Goal: Information Seeking & Learning: Learn about a topic

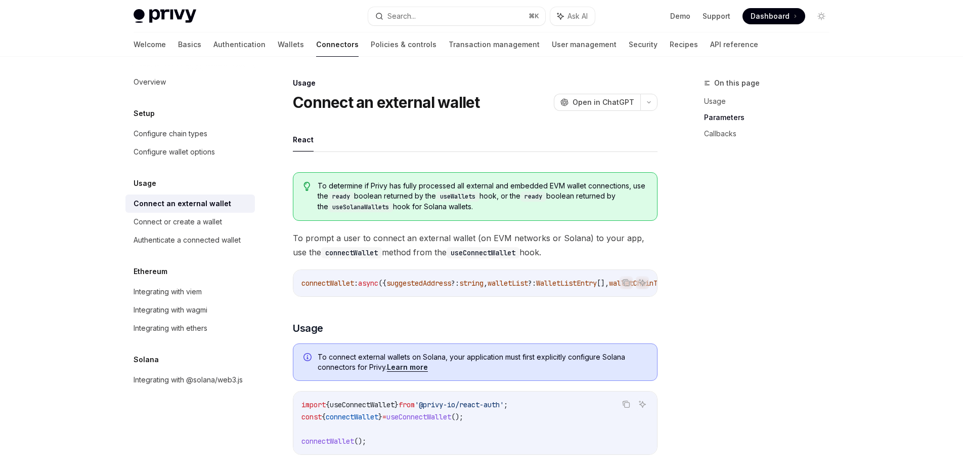
scroll to position [426, 0]
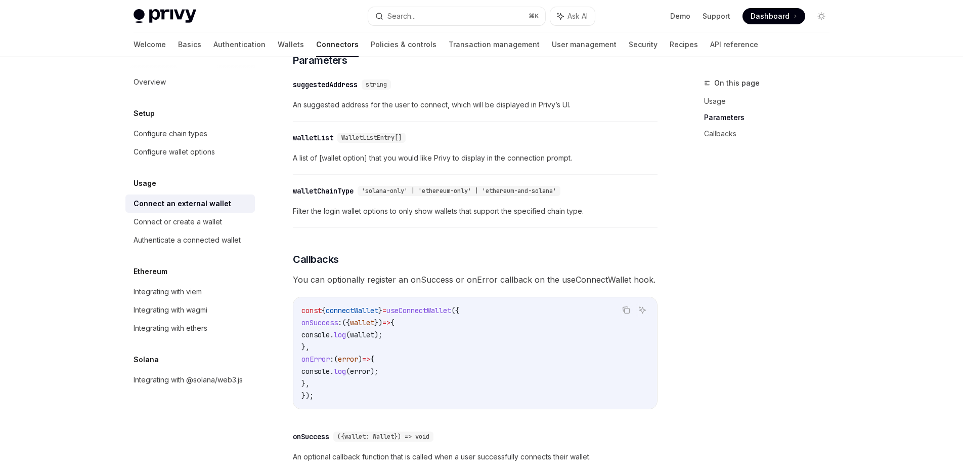
click at [520, 180] on div "To determine if Privy has fully processed all external and embedded EVM wallet …" at bounding box center [475, 134] width 365 height 793
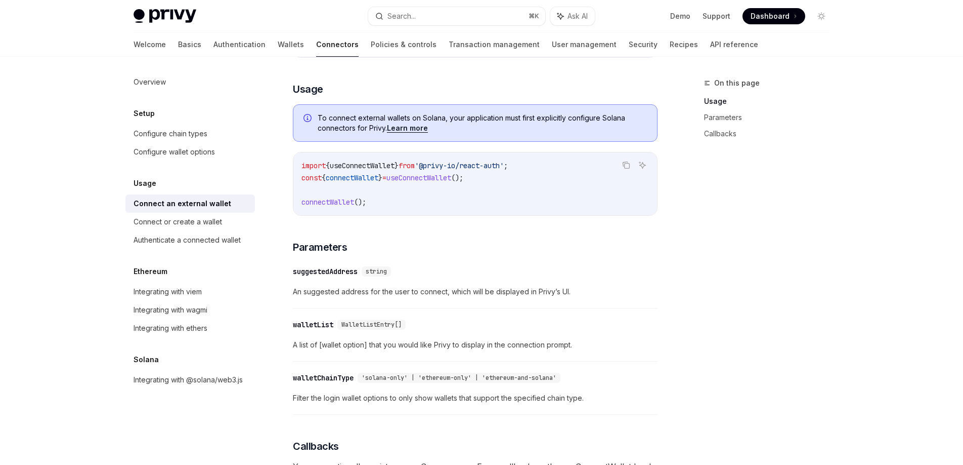
scroll to position [238, 0]
drag, startPoint x: 358, startPoint y: 206, endPoint x: 302, endPoint y: 208, distance: 56.7
click at [302, 207] on span "connectWallet ();" at bounding box center [334, 202] width 65 height 9
click at [437, 266] on div "​ suggestedAddress string An suggested address for the user to connect, which w…" at bounding box center [475, 285] width 365 height 48
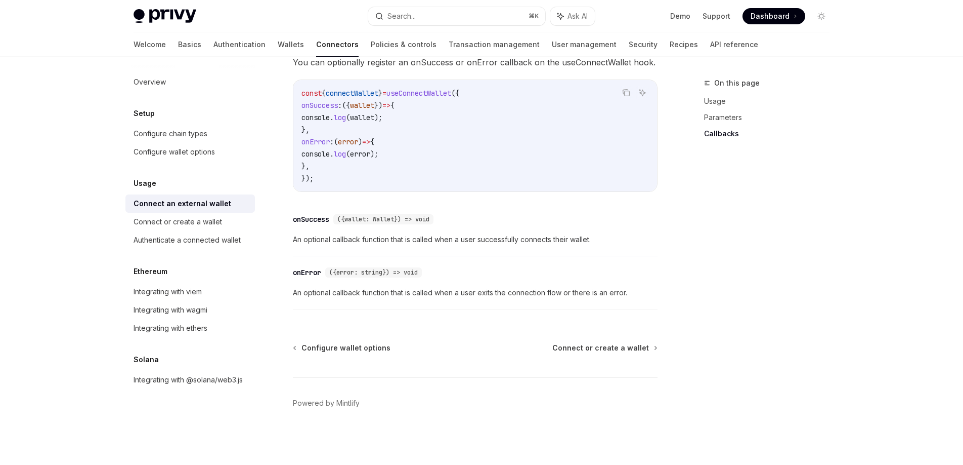
scroll to position [647, 0]
click at [355, 345] on span "Configure wallet options" at bounding box center [346, 348] width 89 height 10
type textarea "*"
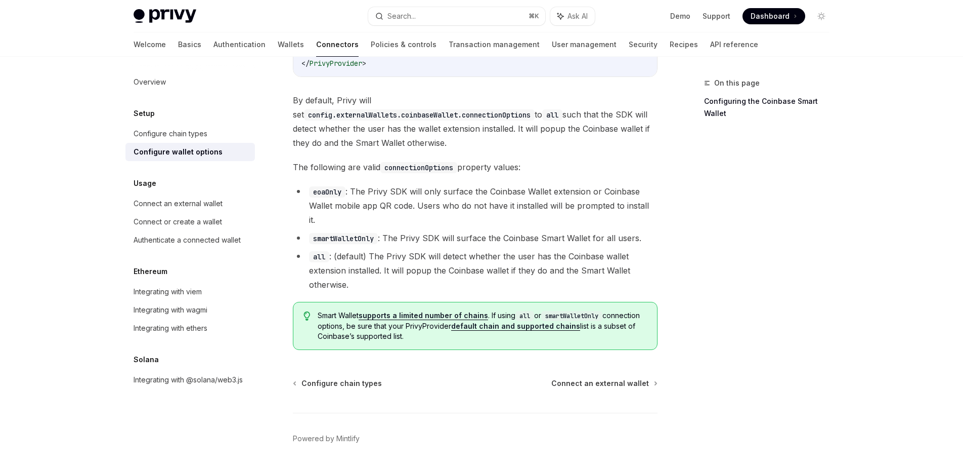
scroll to position [1403, 0]
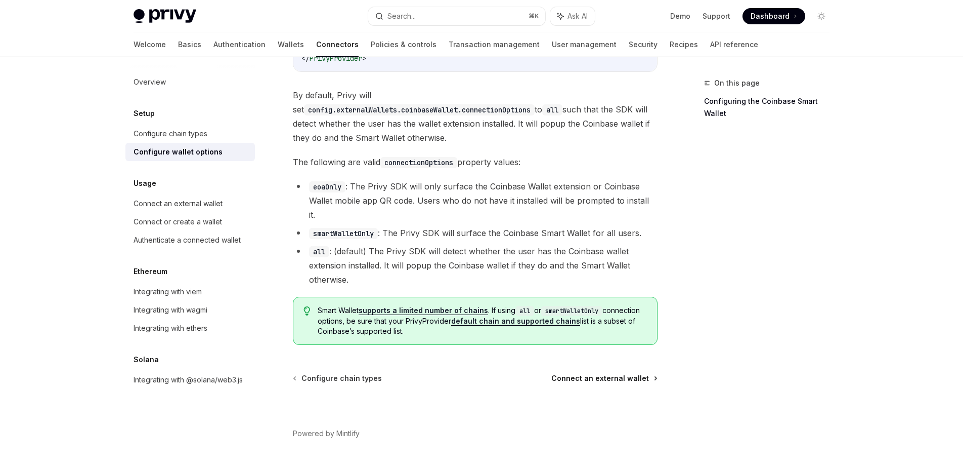
click at [638, 373] on span "Connect an external wallet" at bounding box center [601, 378] width 98 height 10
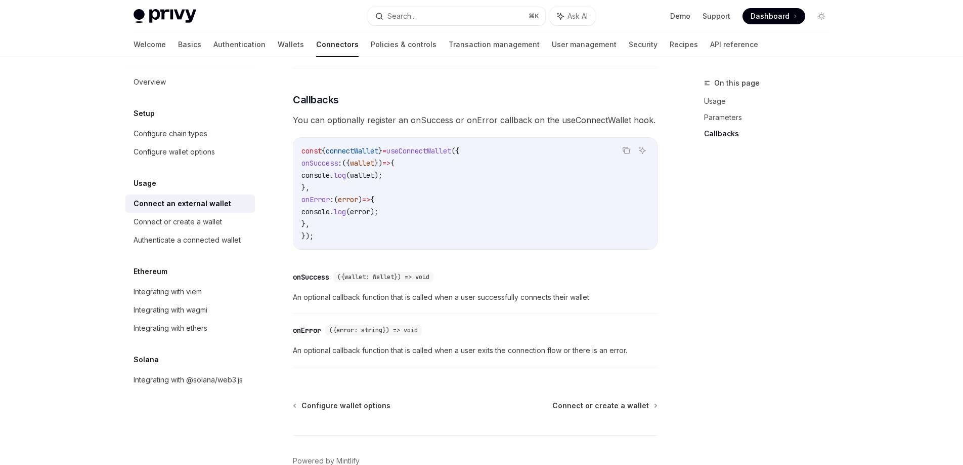
scroll to position [647, 0]
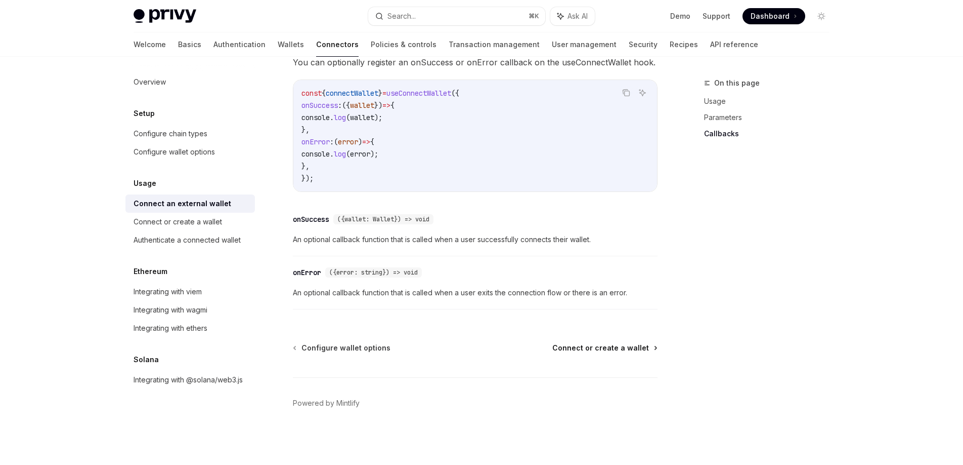
click at [635, 350] on span "Connect or create a wallet" at bounding box center [601, 348] width 97 height 10
type textarea "*"
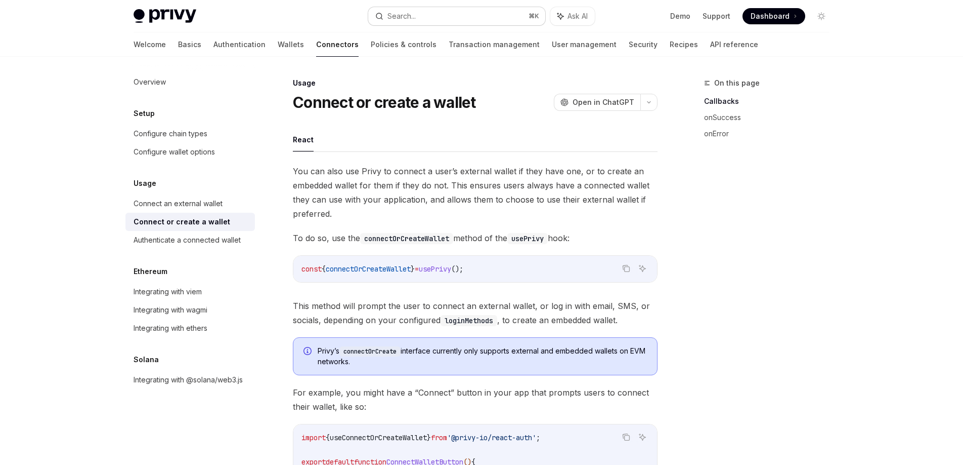
click at [419, 9] on button "Search... ⌘ K" at bounding box center [456, 16] width 177 height 18
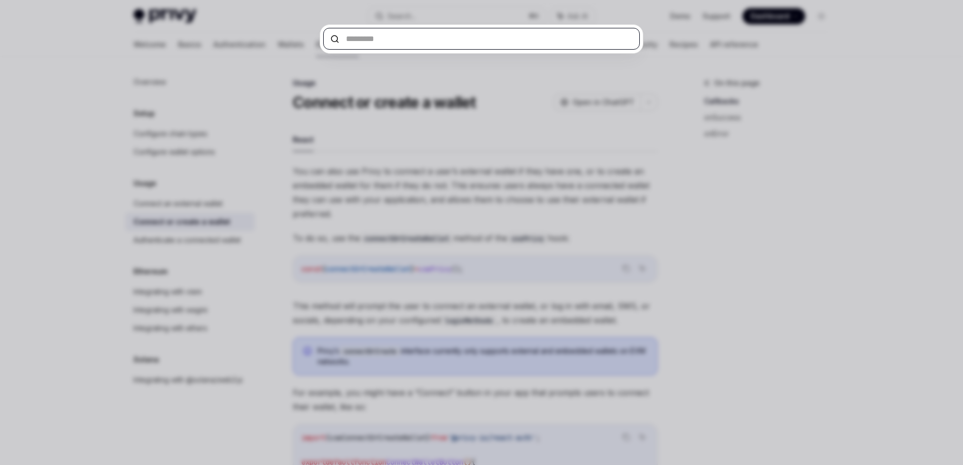
click at [477, 37] on input "text" at bounding box center [481, 39] width 317 height 22
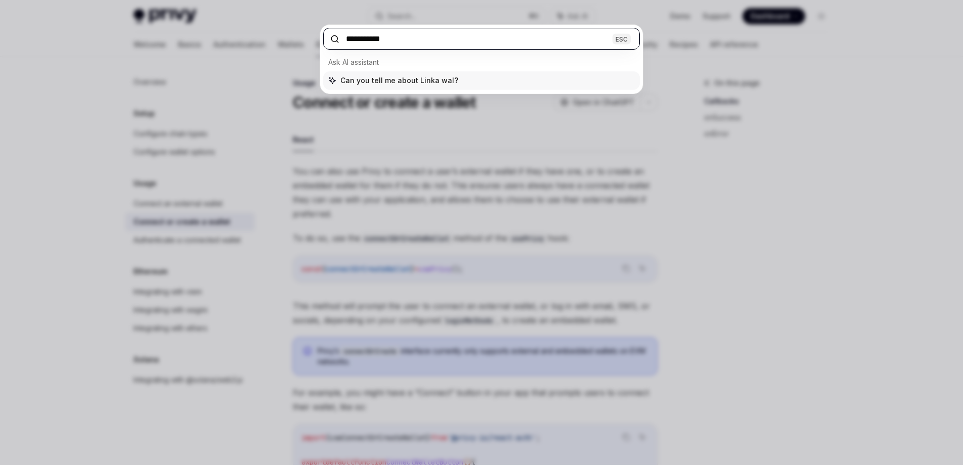
type input "**********"
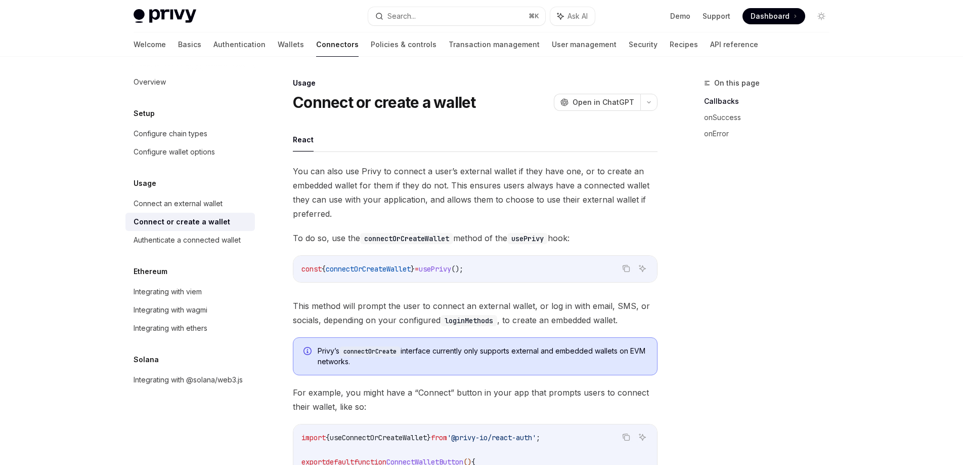
type textarea "*"
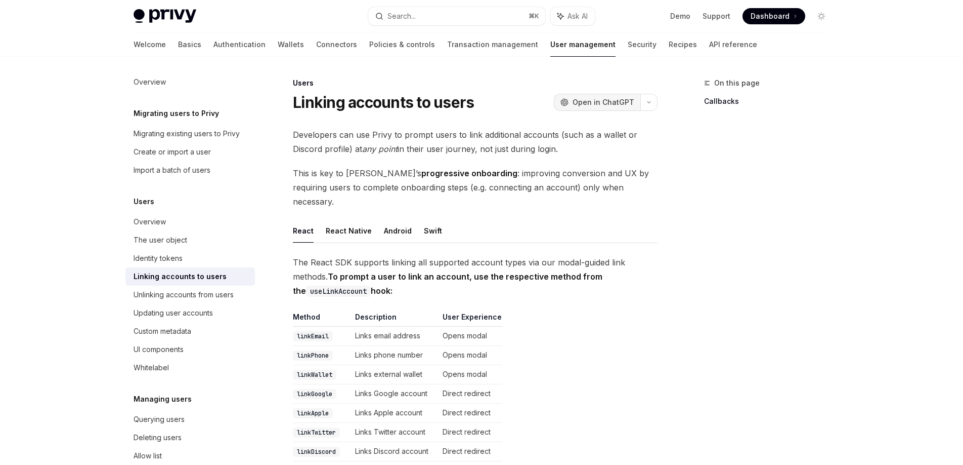
click at [602, 101] on span "Open in ChatGPT" at bounding box center [604, 102] width 62 height 10
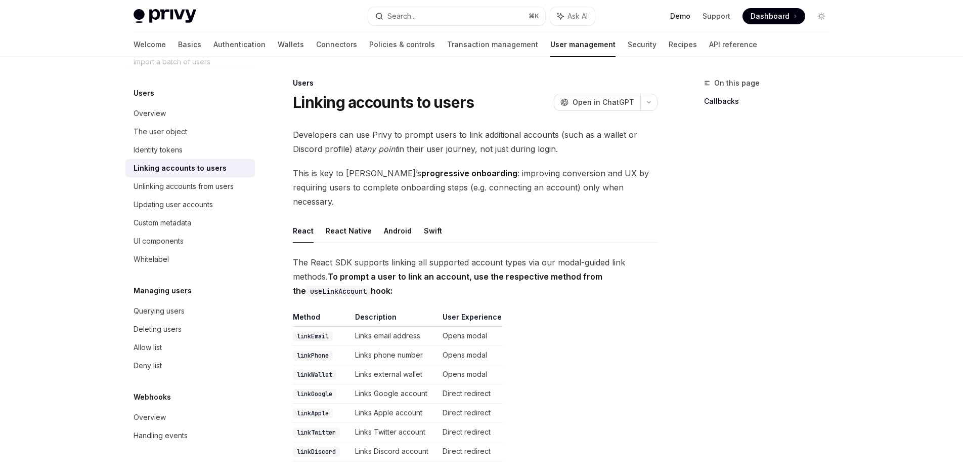
click at [688, 16] on link "Demo" at bounding box center [680, 16] width 20 height 10
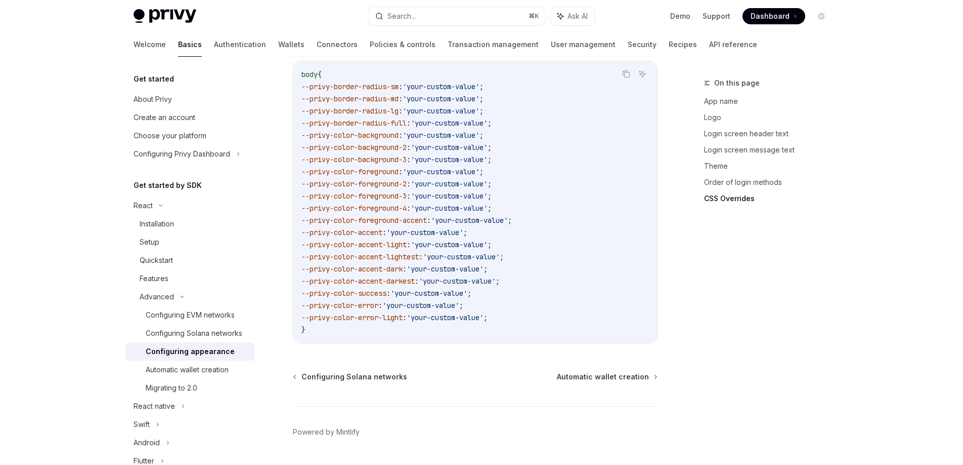
scroll to position [2557, 0]
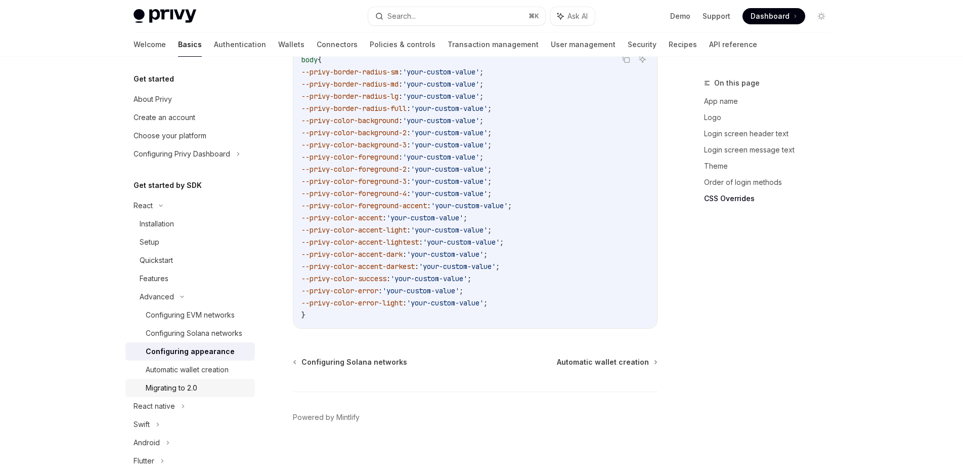
click at [192, 387] on div "Migrating to 2.0" at bounding box center [172, 388] width 52 height 12
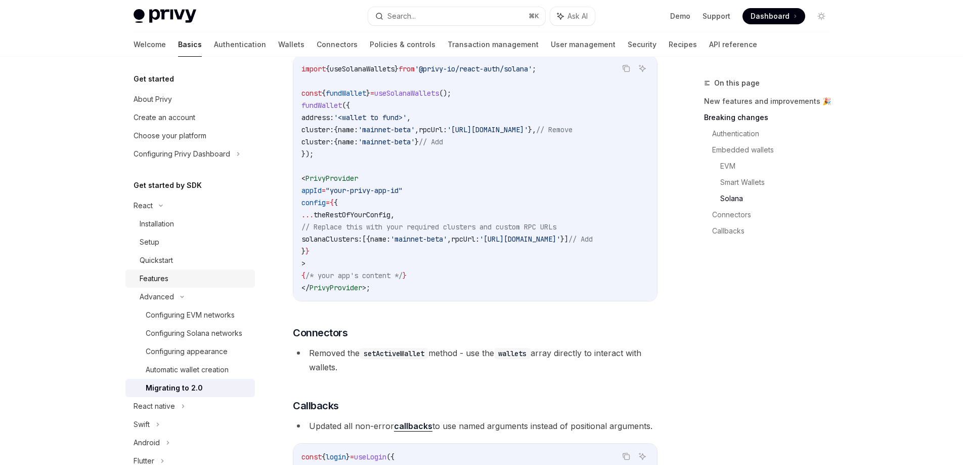
click at [169, 283] on div "Features" at bounding box center [194, 278] width 109 height 12
type textarea "*"
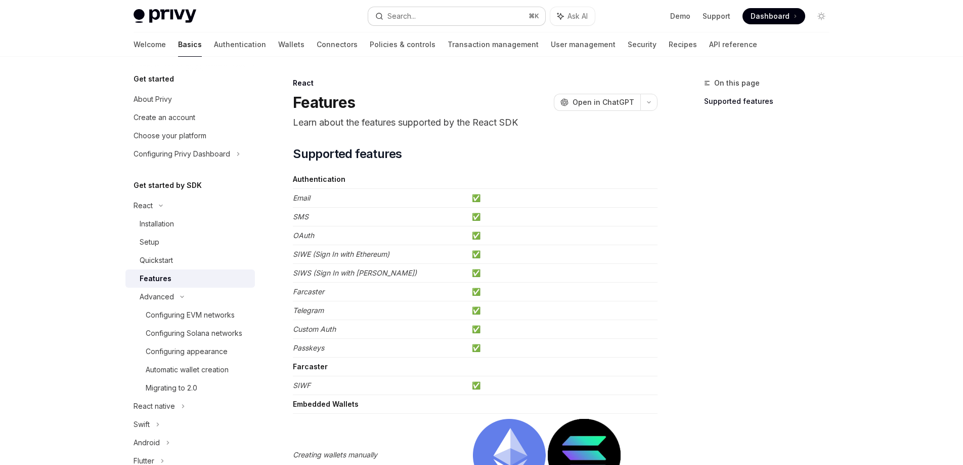
click at [492, 19] on button "Search... ⌘ K" at bounding box center [456, 16] width 177 height 18
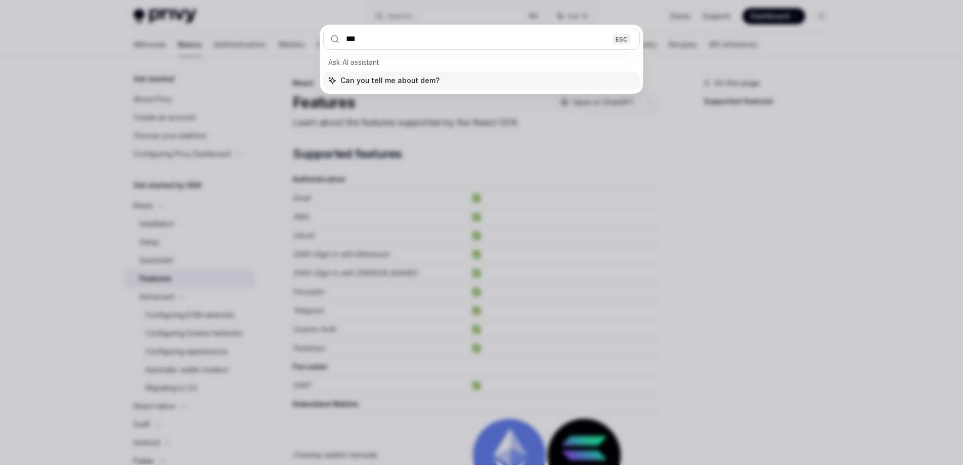
type input "****"
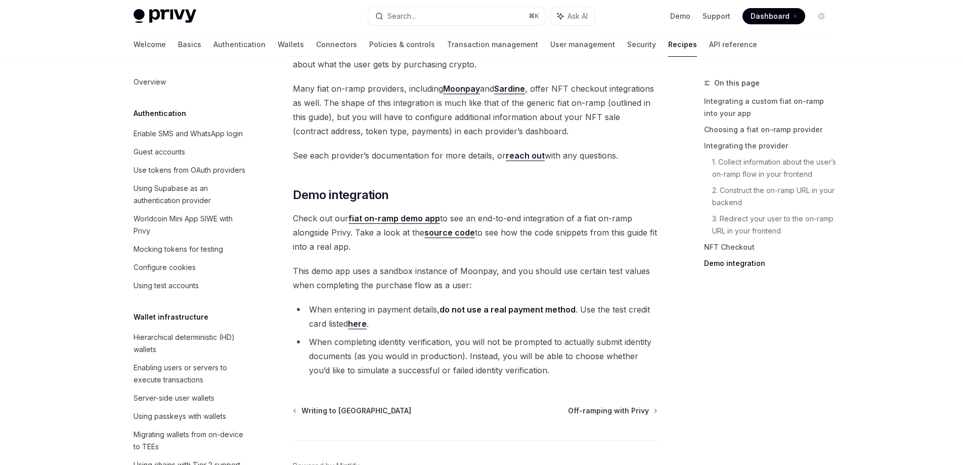
scroll to position [702, 0]
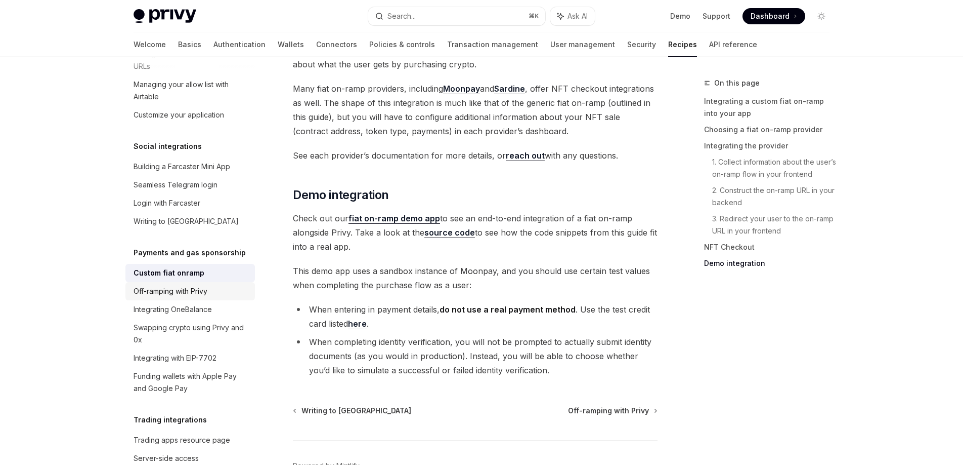
click at [212, 285] on div "Off-ramping with Privy" at bounding box center [191, 291] width 115 height 12
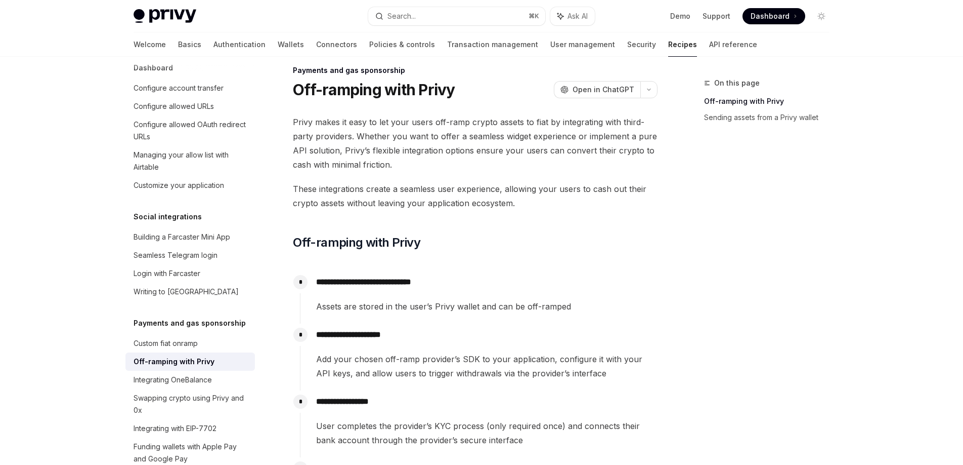
scroll to position [630, 0]
type textarea "*"
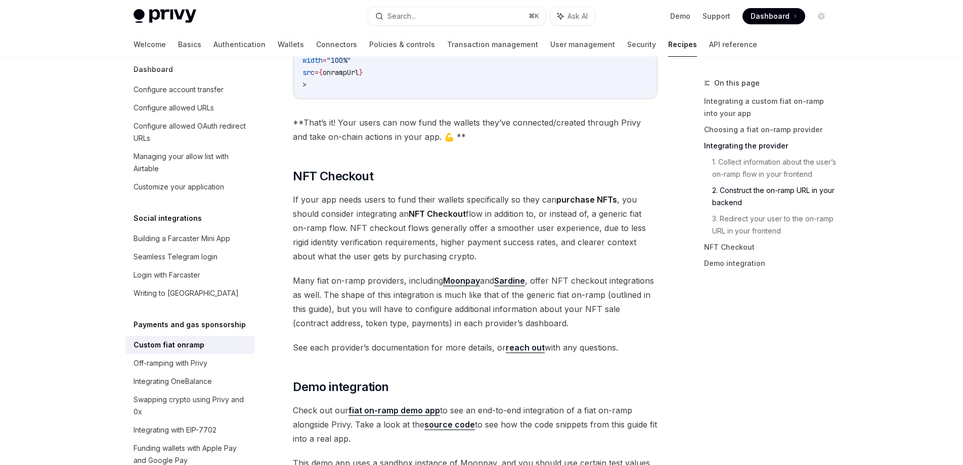
scroll to position [3623, 0]
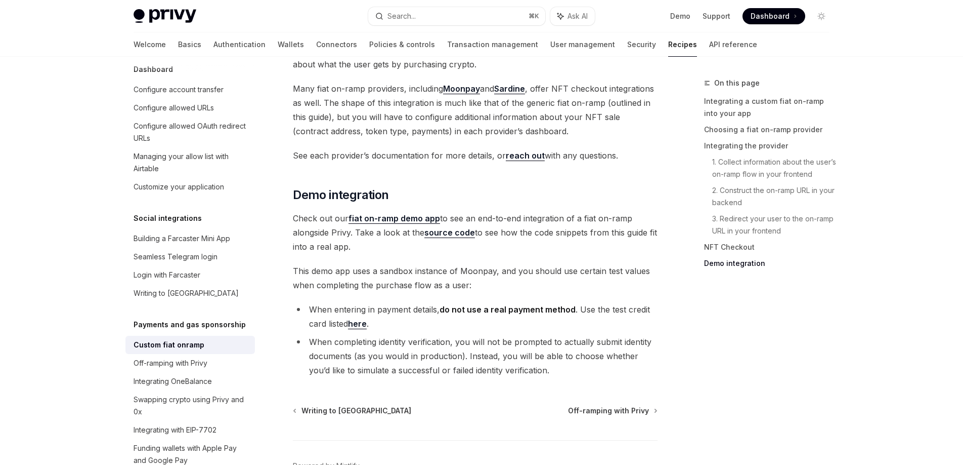
click at [392, 213] on link "fiat on-ramp demo app" at bounding box center [395, 218] width 92 height 11
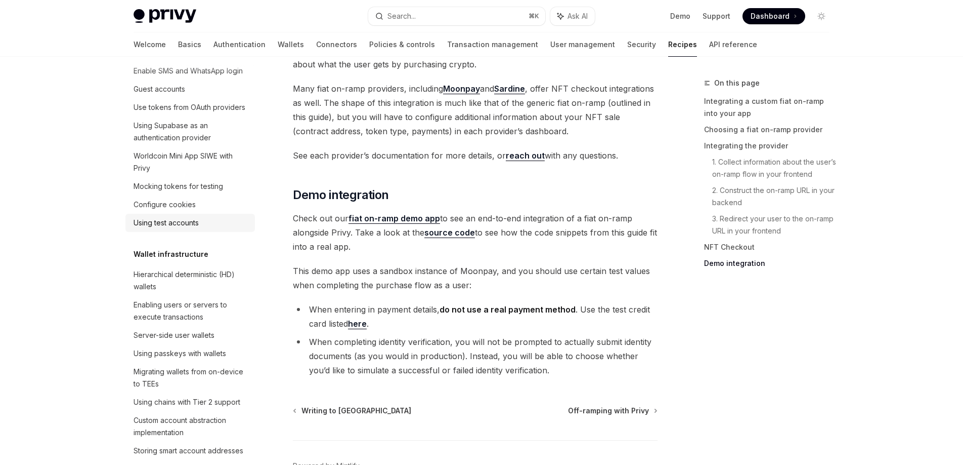
scroll to position [0, 0]
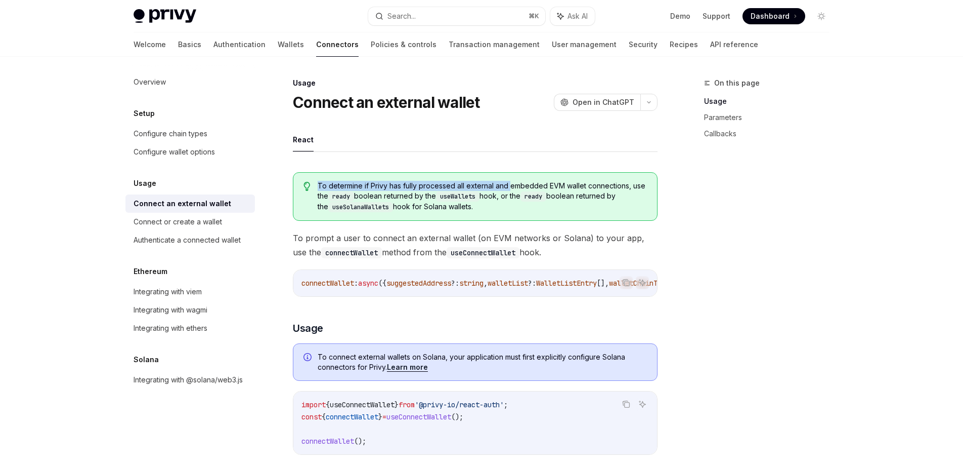
drag, startPoint x: 417, startPoint y: 180, endPoint x: 520, endPoint y: 187, distance: 102.5
click at [518, 187] on span "To determine if Privy has fully processed all external and embedded EVM wallet …" at bounding box center [482, 196] width 329 height 31
click at [524, 187] on span "To determine if Privy has fully processed all external and embedded EVM wallet …" at bounding box center [482, 196] width 329 height 31
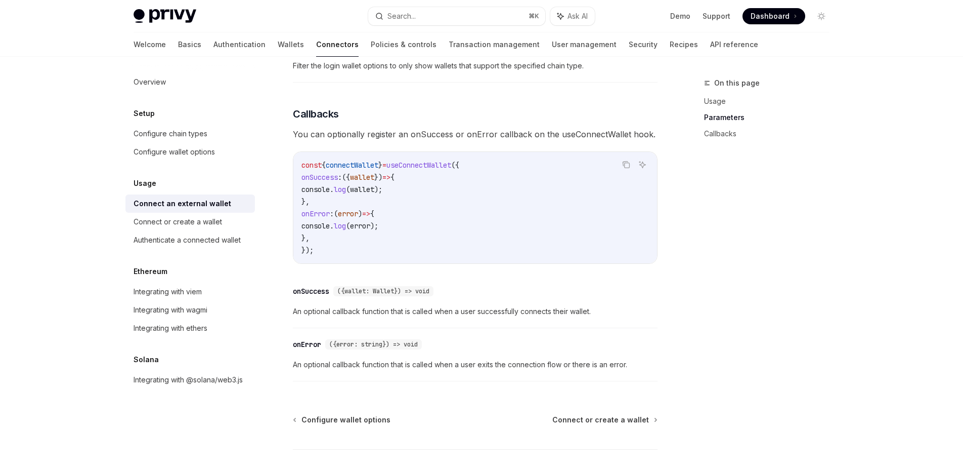
scroll to position [570, 0]
click at [427, 166] on span "useConnectWallet" at bounding box center [419, 165] width 65 height 9
click at [412, 188] on code "const { connectWallet } = useConnectWallet ({ onSuccess : ({ wallet }) => { con…" at bounding box center [476, 207] width 348 height 97
click at [204, 242] on div "Authenticate a connected wallet" at bounding box center [187, 240] width 107 height 12
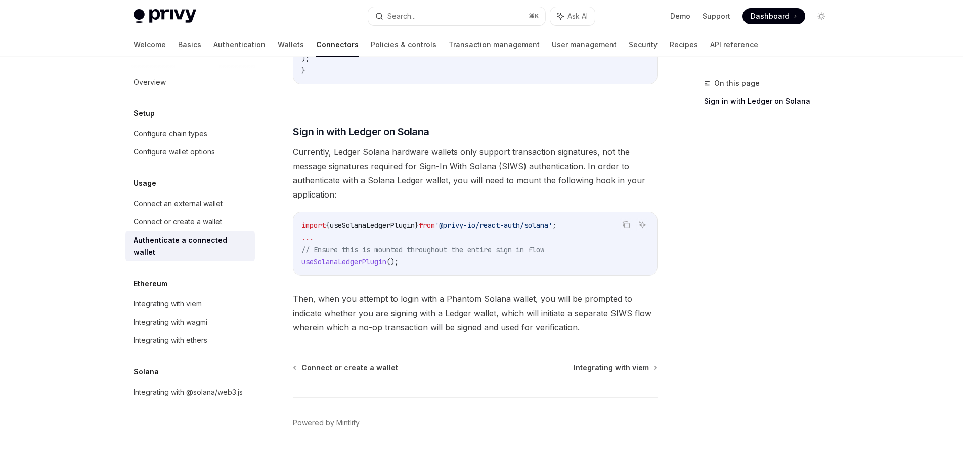
scroll to position [824, 0]
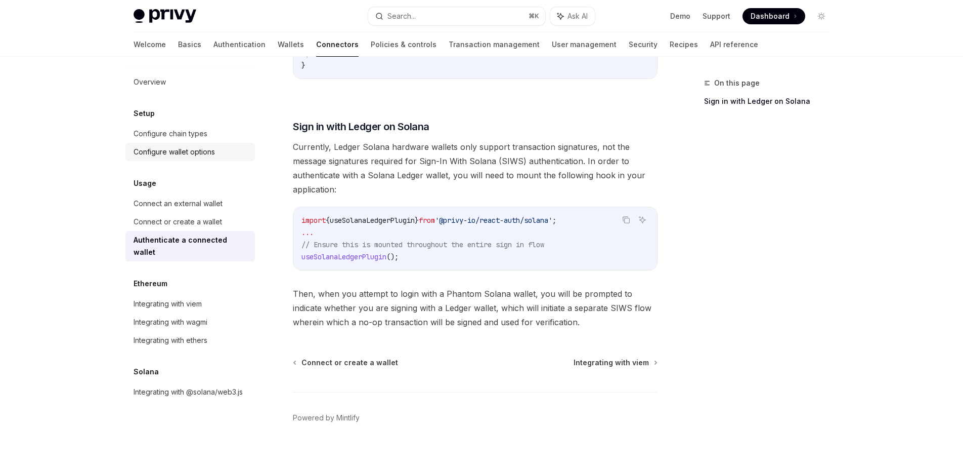
click at [160, 146] on div "Configure wallet options" at bounding box center [174, 152] width 81 height 12
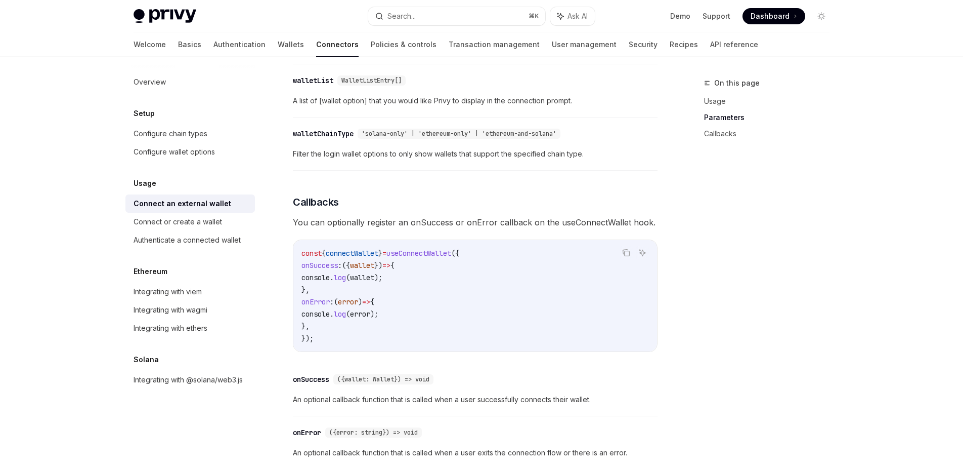
scroll to position [485, 0]
click at [714, 103] on link "Usage" at bounding box center [771, 101] width 134 height 16
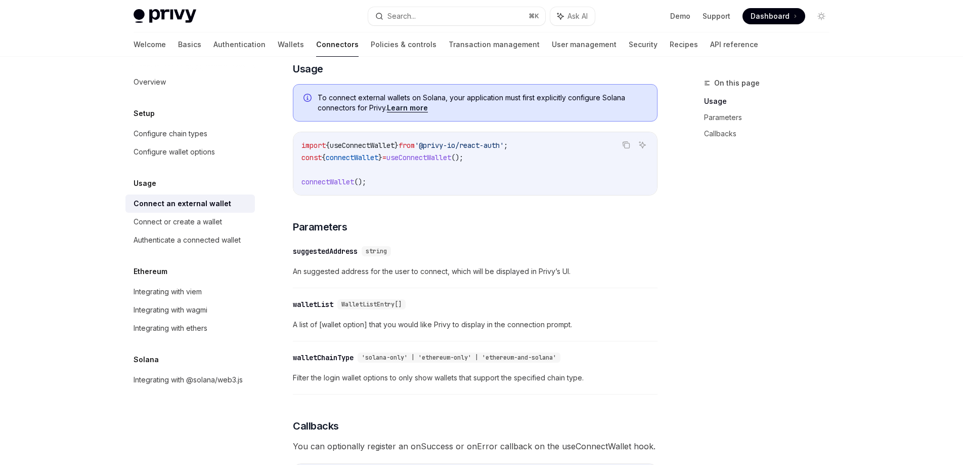
scroll to position [248, 0]
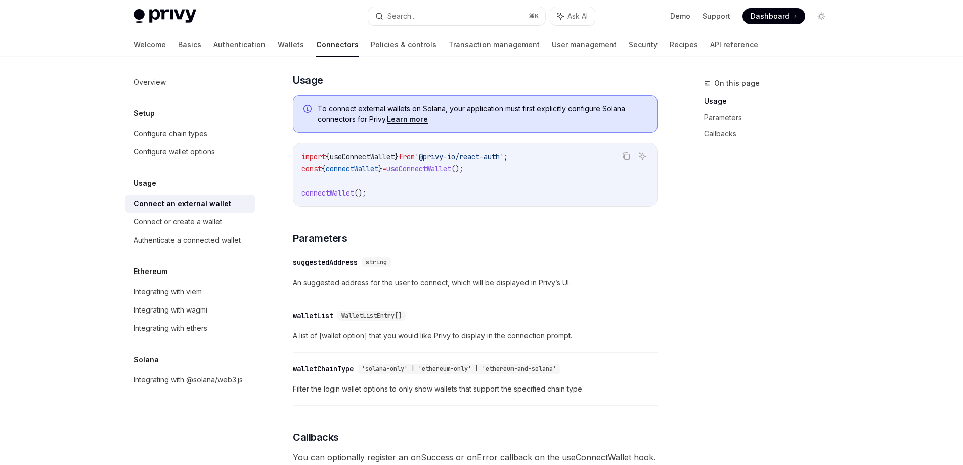
click at [423, 172] on span "useConnectWallet" at bounding box center [419, 168] width 65 height 9
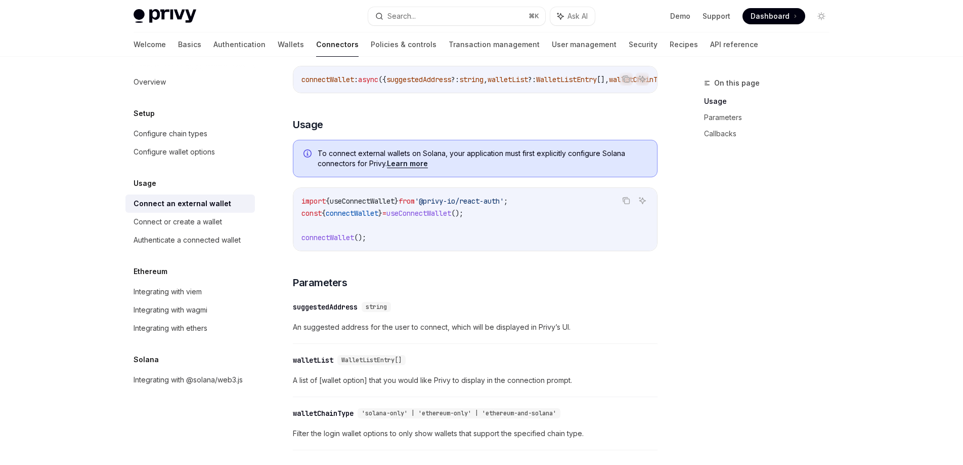
scroll to position [198, 0]
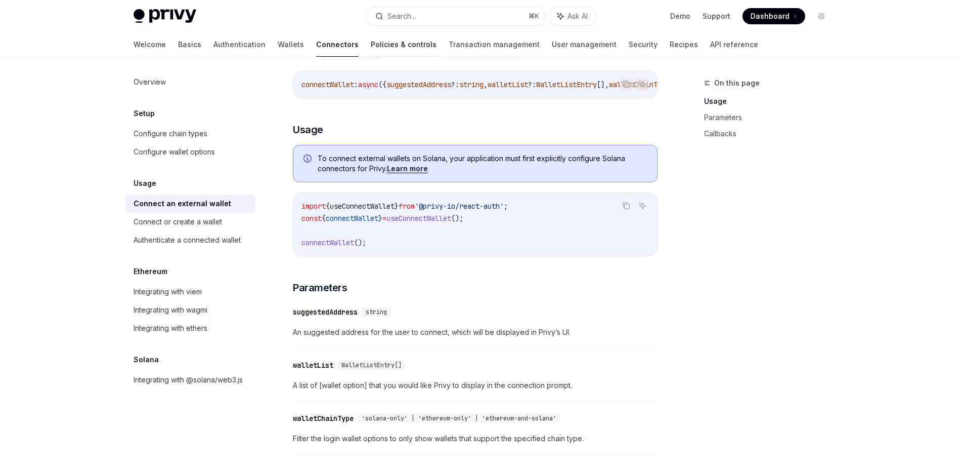
click at [371, 51] on link "Policies & controls" at bounding box center [404, 44] width 66 height 24
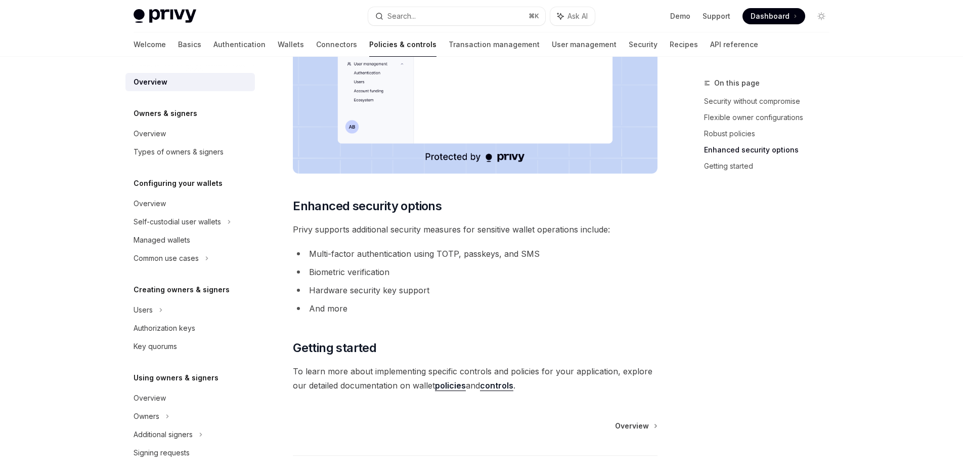
scroll to position [820, 0]
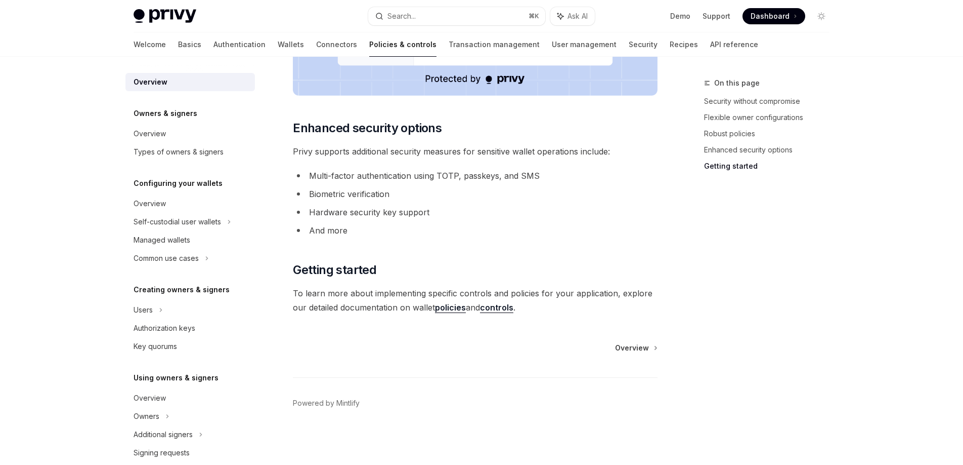
click at [508, 307] on link "controls" at bounding box center [496, 307] width 33 height 11
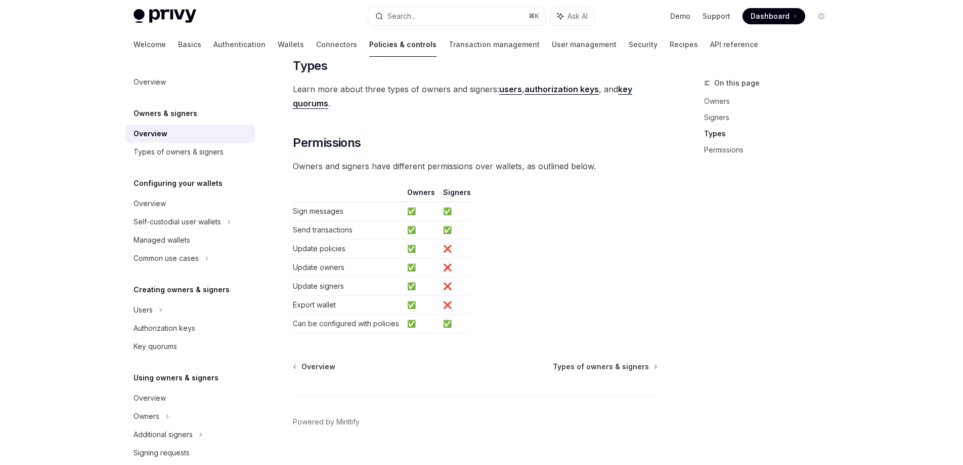
scroll to position [815, 0]
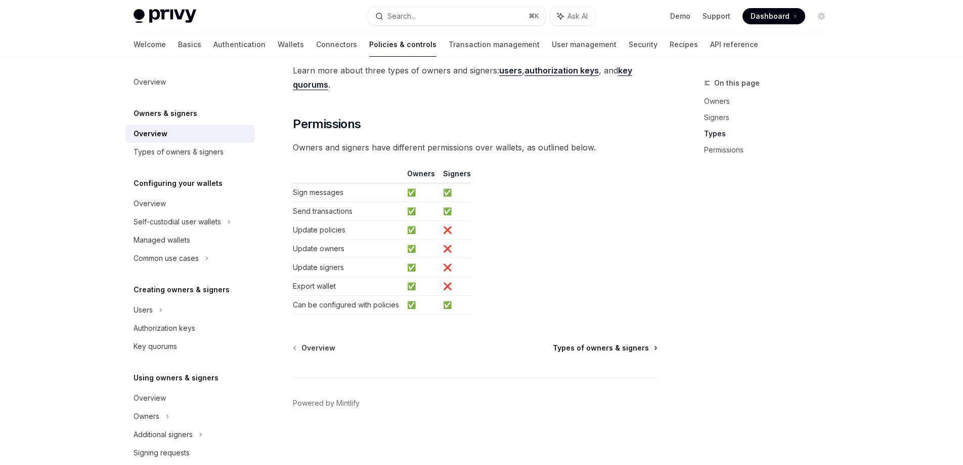
click at [575, 351] on span "Types of owners & signers" at bounding box center [601, 348] width 96 height 10
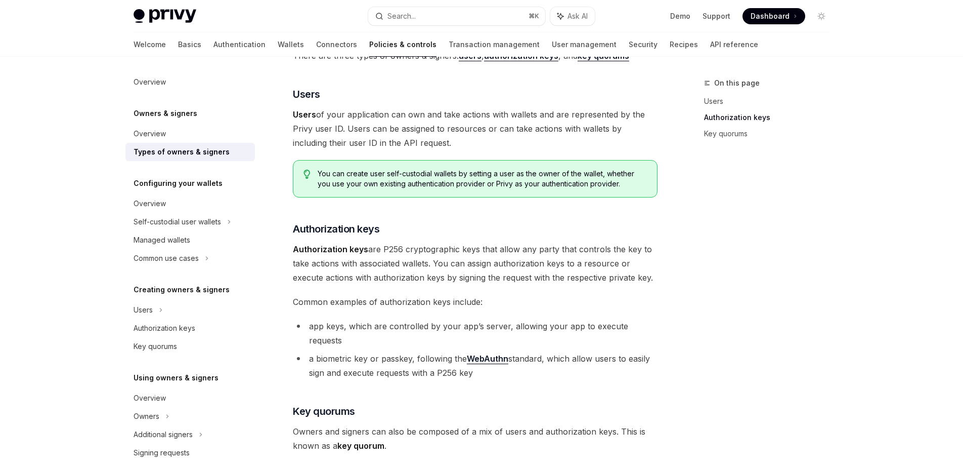
scroll to position [364, 0]
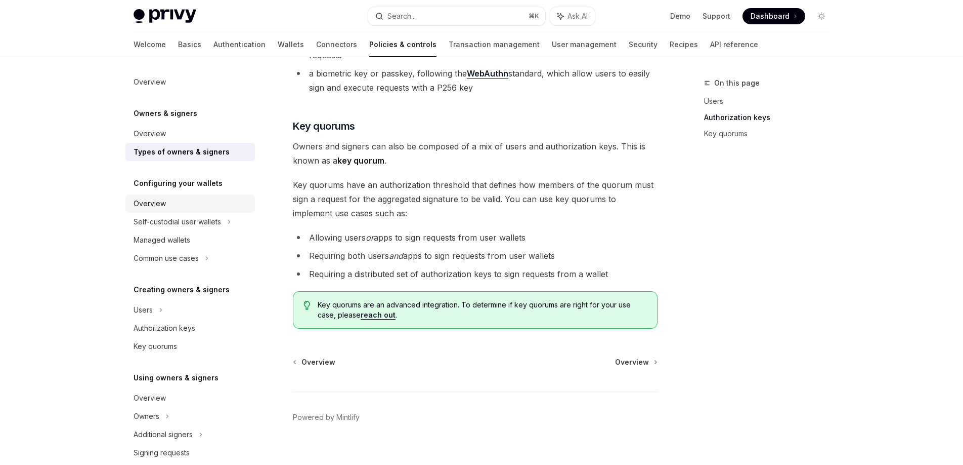
click at [145, 201] on div "Overview" at bounding box center [150, 203] width 32 height 12
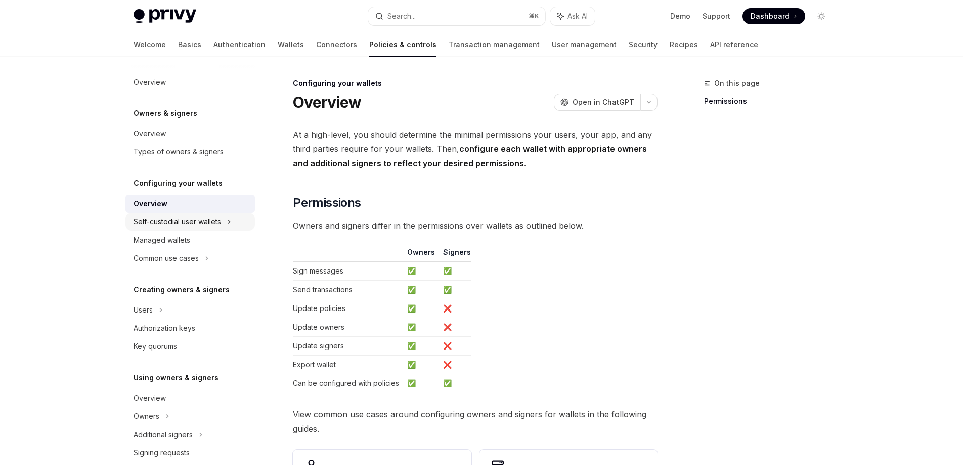
click at [143, 216] on div "Self-custodial user wallets" at bounding box center [178, 222] width 88 height 12
type textarea "*"
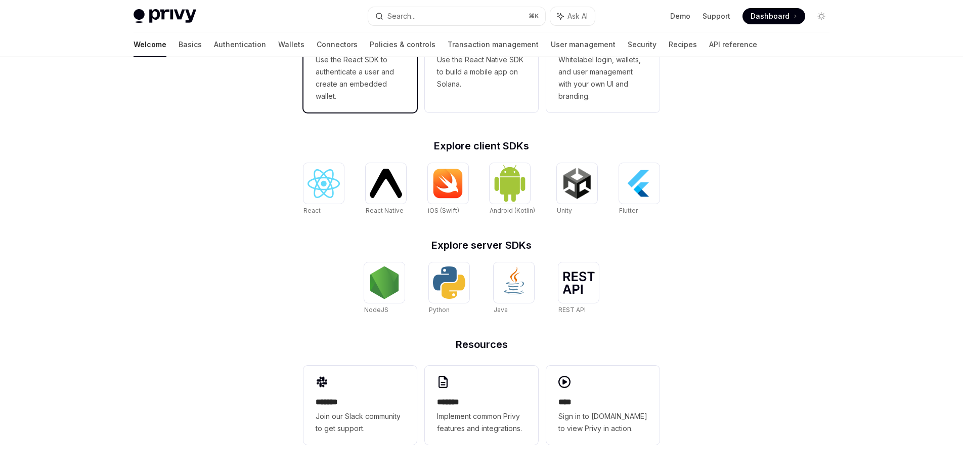
scroll to position [340, 0]
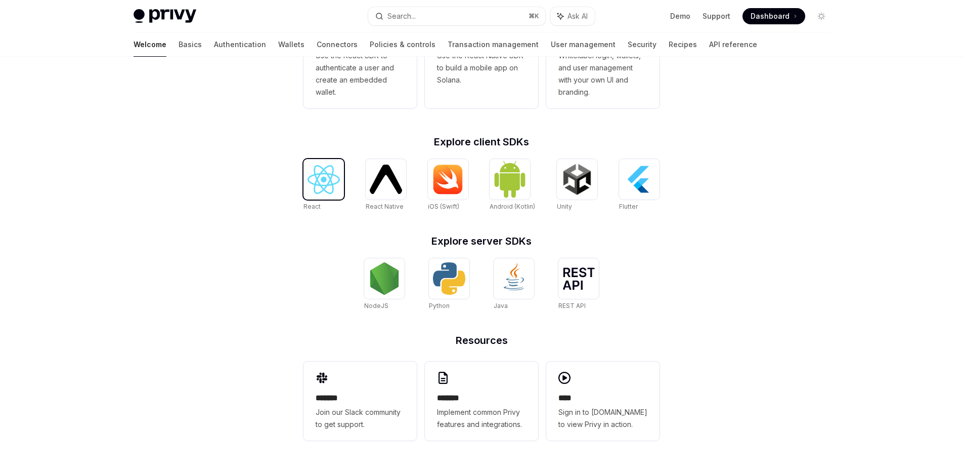
click at [330, 192] on img at bounding box center [324, 179] width 32 height 29
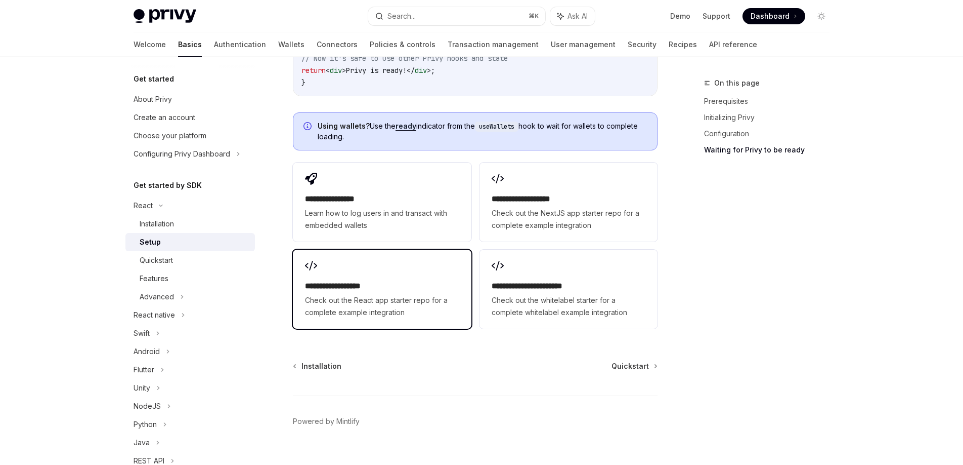
scroll to position [1277, 0]
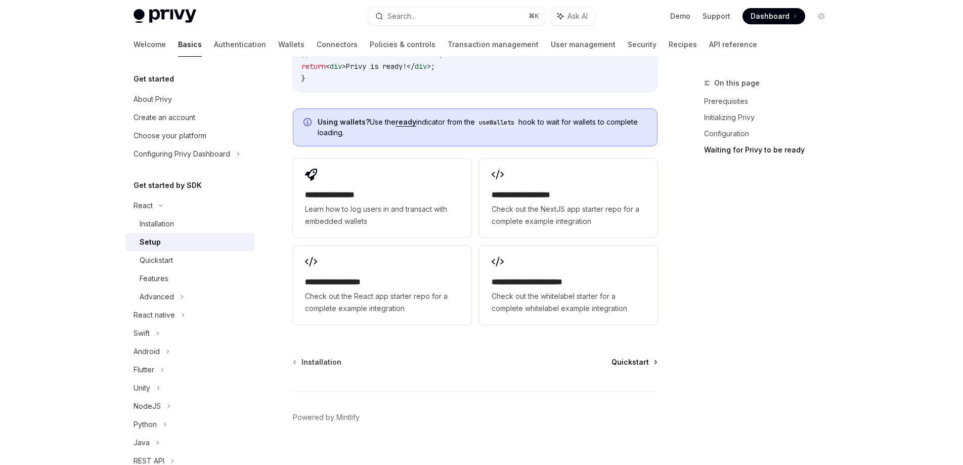
click at [649, 357] on span "Quickstart" at bounding box center [630, 362] width 37 height 10
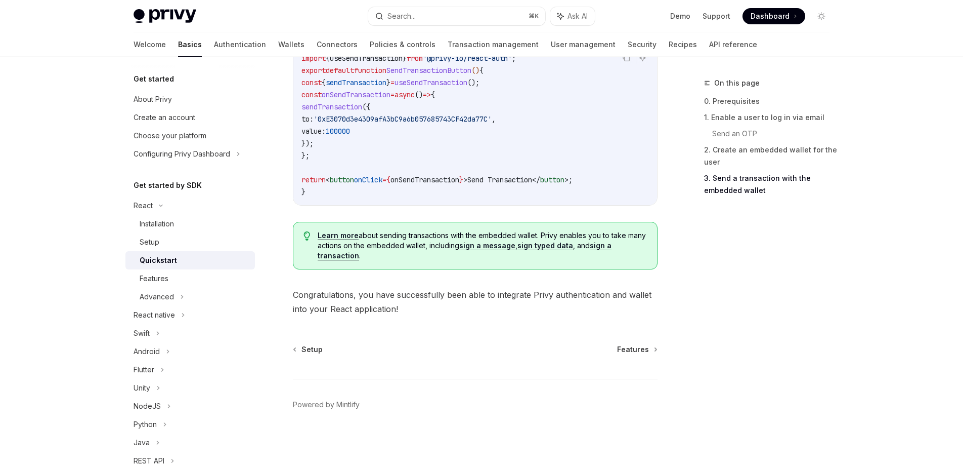
scroll to position [1006, 0]
click at [165, 219] on div "Installation" at bounding box center [157, 224] width 34 height 12
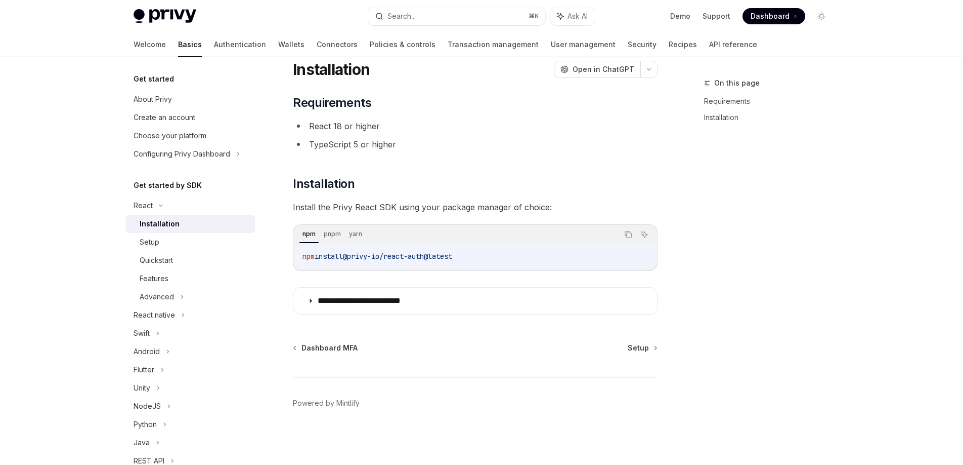
scroll to position [33, 0]
click at [634, 348] on span "Setup" at bounding box center [638, 348] width 21 height 10
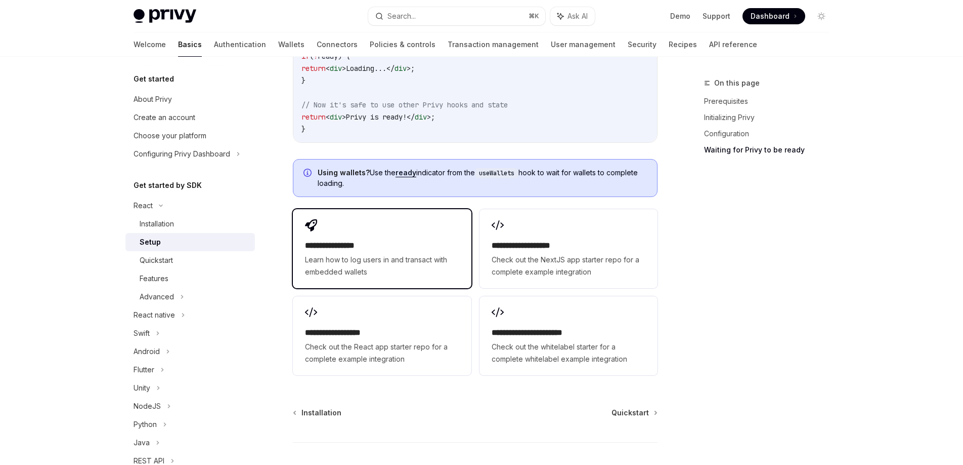
scroll to position [1277, 0]
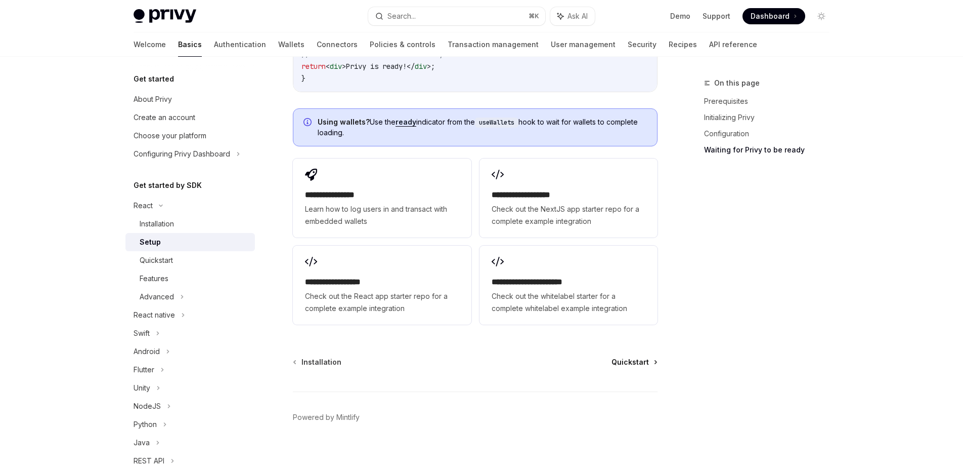
click at [629, 357] on span "Quickstart" at bounding box center [630, 362] width 37 height 10
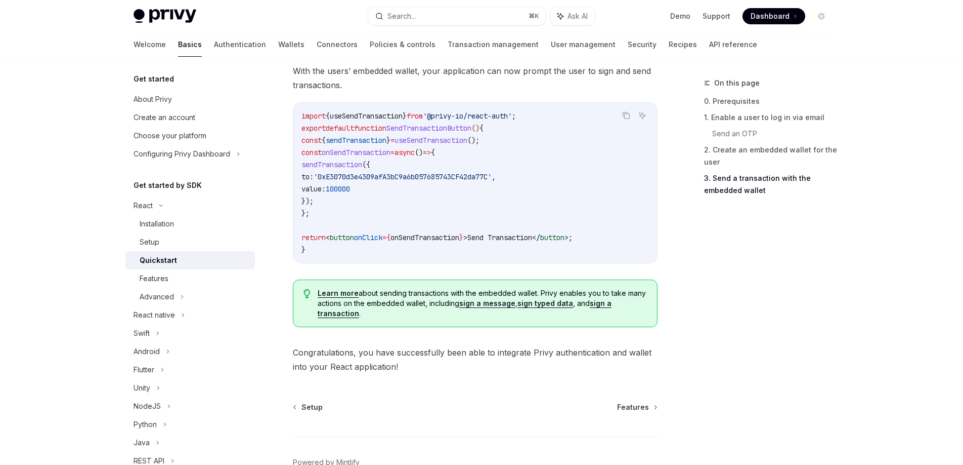
scroll to position [945, 0]
click at [169, 277] on div "Features" at bounding box center [194, 278] width 109 height 12
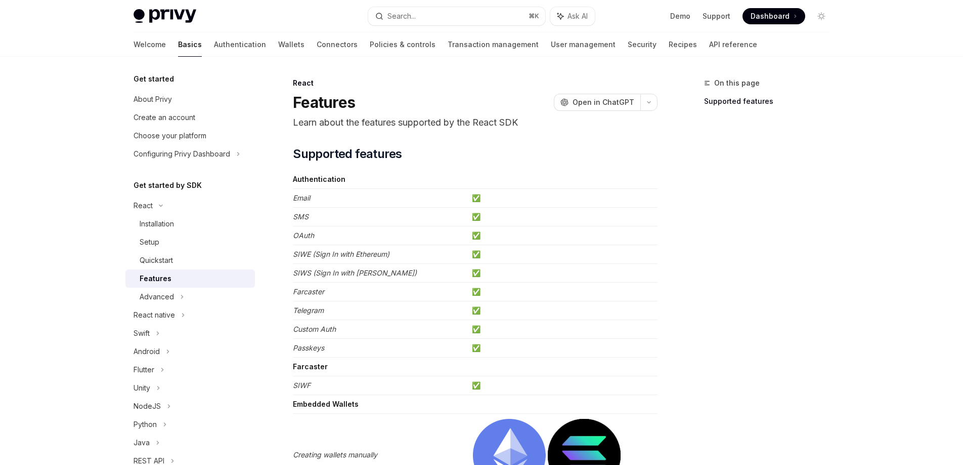
click at [351, 400] on strong "Embedded Wallets" at bounding box center [326, 403] width 66 height 9
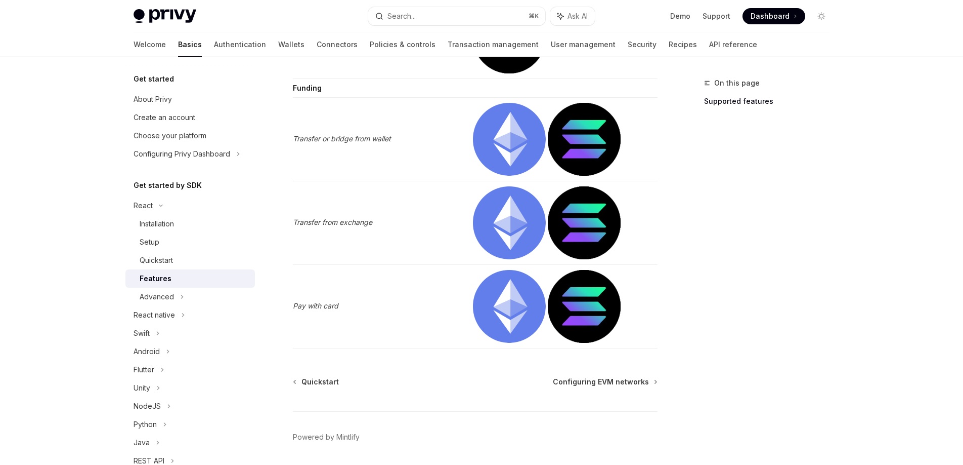
scroll to position [2140, 0]
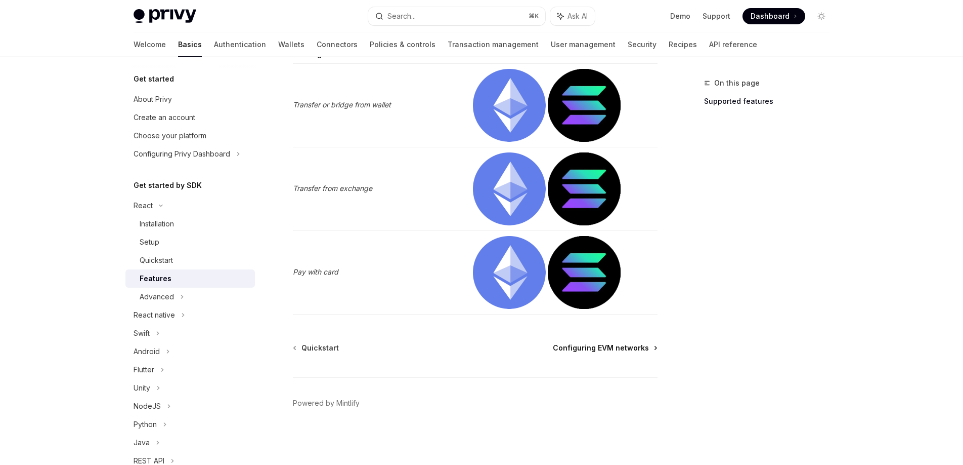
click at [645, 345] on span "Configuring EVM networks" at bounding box center [601, 348] width 96 height 10
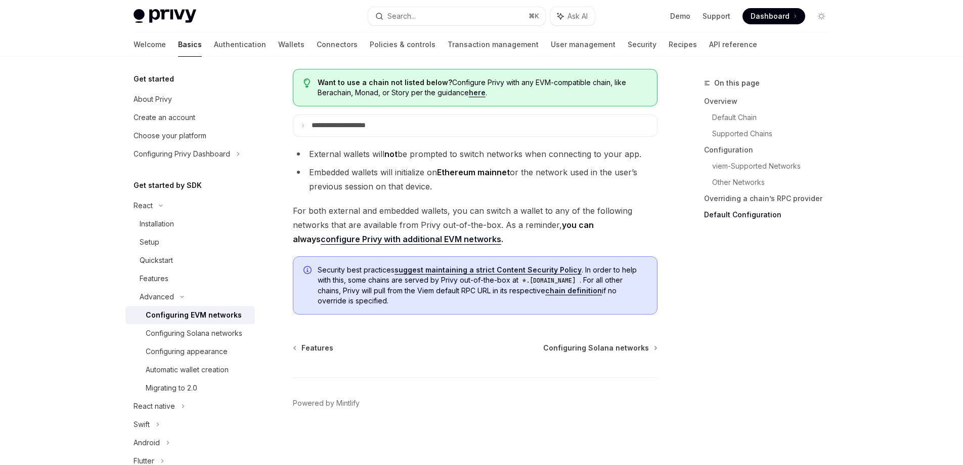
scroll to position [2591, 0]
click at [188, 351] on div "Configuring appearance" at bounding box center [187, 351] width 82 height 12
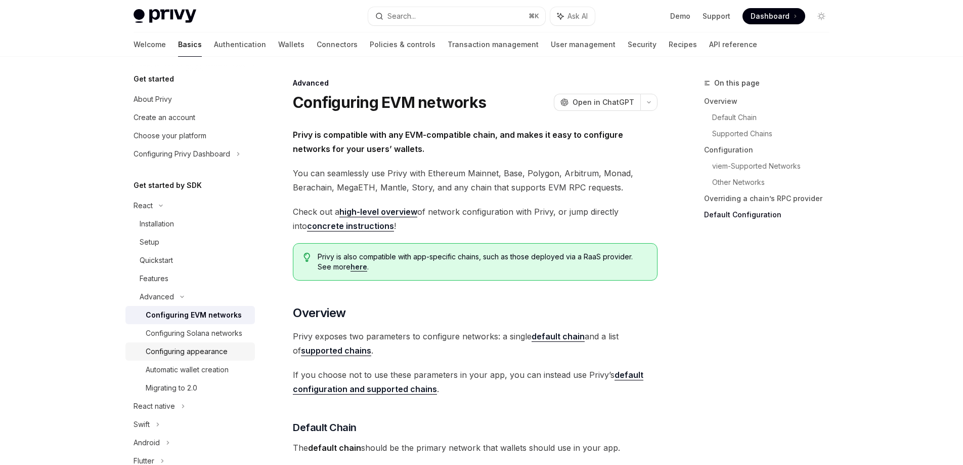
type textarea "*"
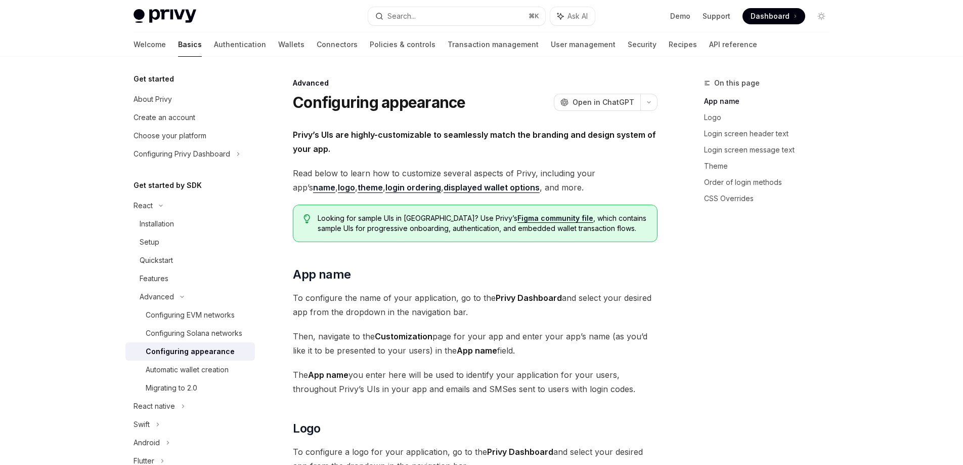
click at [450, 188] on link "displayed wallet options" at bounding box center [492, 187] width 96 height 11
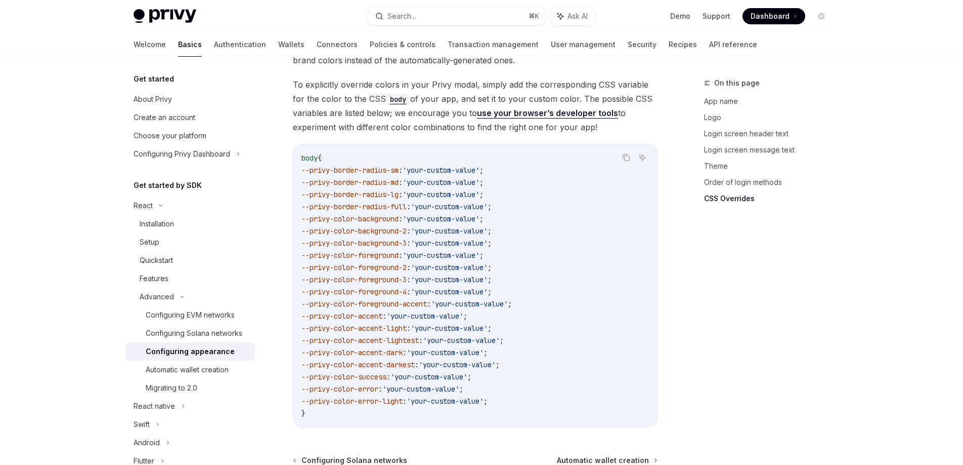
scroll to position [2557, 0]
